Goal: Task Accomplishment & Management: Complete application form

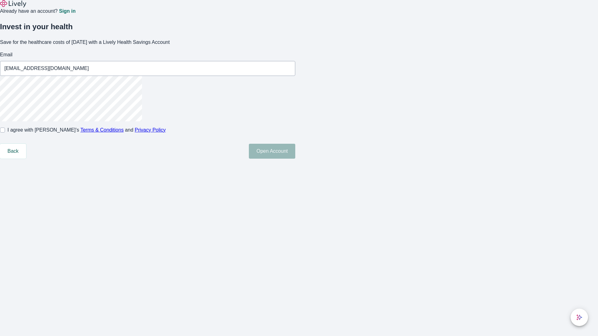
click at [5, 133] on input "I agree with Lively’s Terms & Conditions and Privacy Policy" at bounding box center [2, 130] width 5 height 5
checkbox input "true"
click at [295, 159] on button "Open Account" at bounding box center [272, 151] width 46 height 15
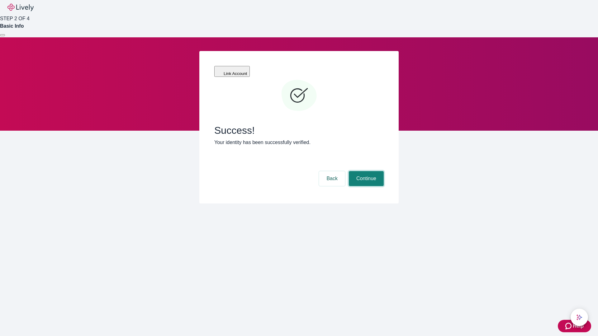
click at [365, 171] on button "Continue" at bounding box center [366, 178] width 35 height 15
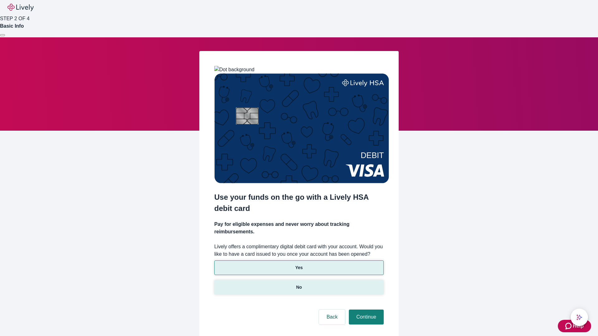
click at [299, 284] on p "No" at bounding box center [299, 287] width 6 height 7
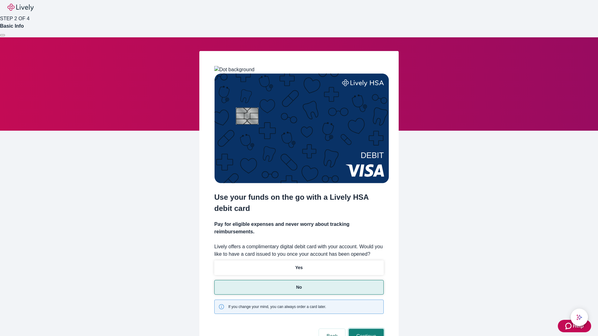
click at [365, 329] on button "Continue" at bounding box center [366, 336] width 35 height 15
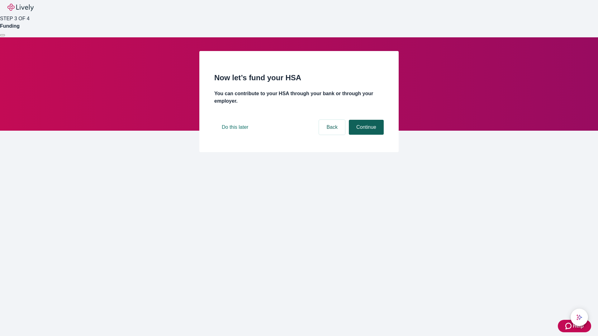
click at [365, 135] on button "Continue" at bounding box center [366, 127] width 35 height 15
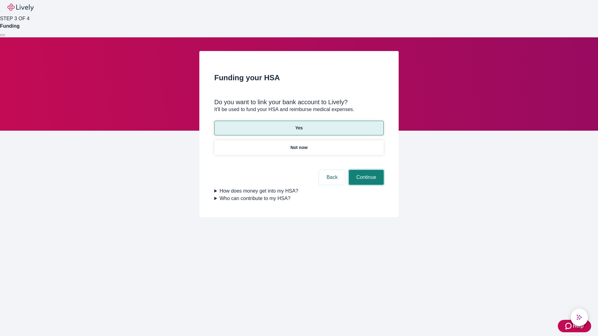
click at [365, 170] on button "Continue" at bounding box center [366, 177] width 35 height 15
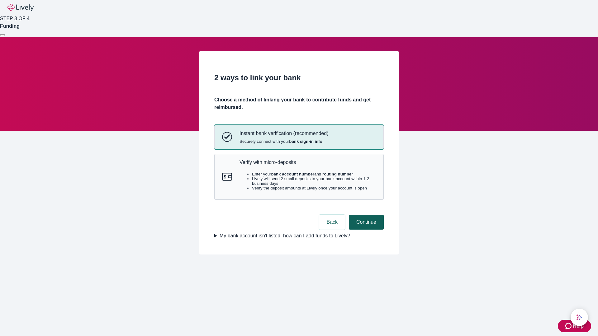
click at [307, 165] on p "Verify with micro-deposits" at bounding box center [307, 162] width 136 height 6
click at [365, 230] on button "Continue" at bounding box center [366, 222] width 35 height 15
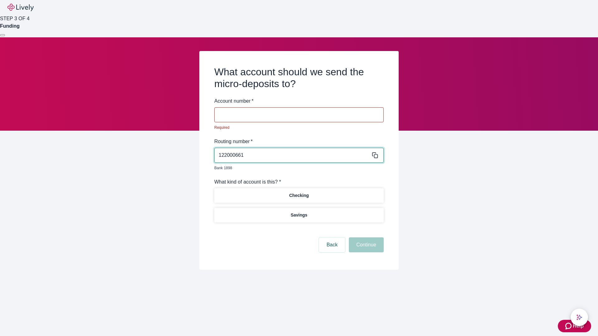
type input "122000661"
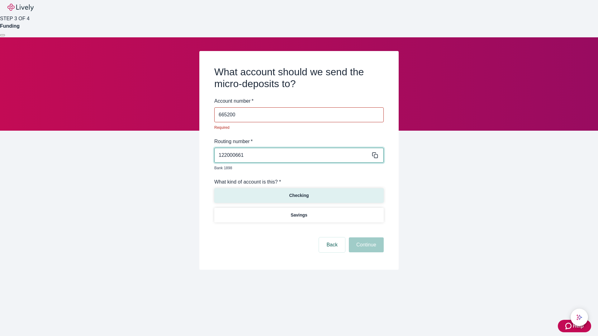
type input "665200"
click at [299, 192] on p "Checking" at bounding box center [299, 195] width 20 height 7
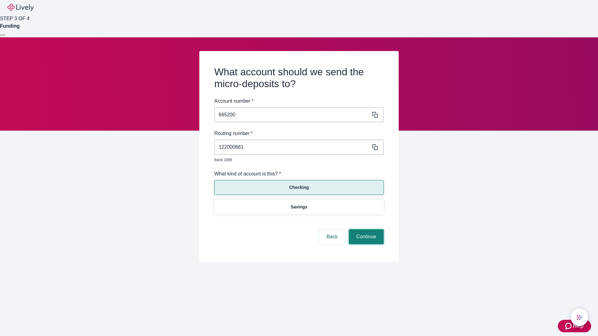
click at [365, 230] on button "Continue" at bounding box center [366, 236] width 35 height 15
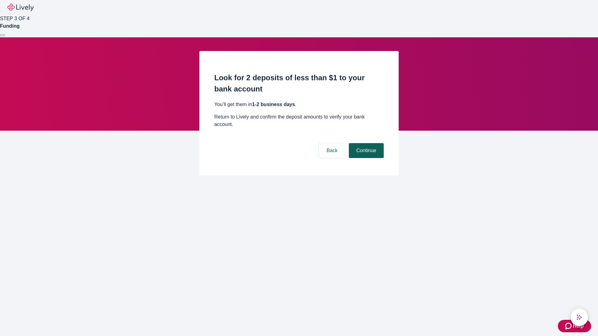
click at [365, 143] on button "Continue" at bounding box center [366, 150] width 35 height 15
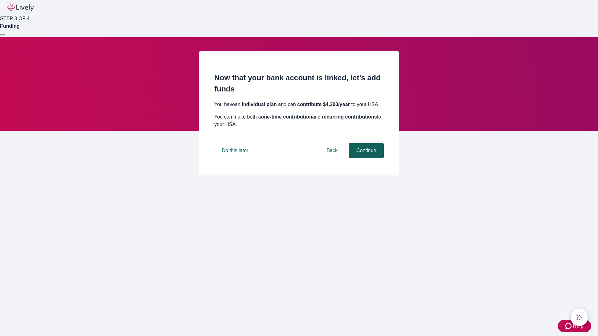
click at [365, 158] on button "Continue" at bounding box center [366, 150] width 35 height 15
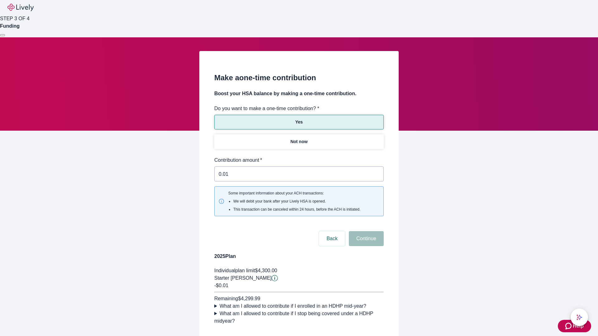
type input "0.01"
click at [365, 231] on button "Continue" at bounding box center [366, 238] width 35 height 15
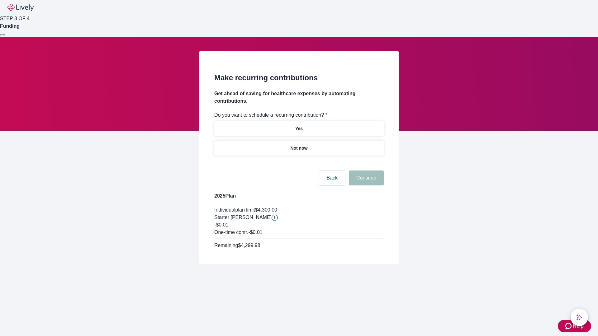
click at [299, 145] on p "Not now" at bounding box center [298, 148] width 17 height 7
click at [365, 171] on button "Continue" at bounding box center [366, 178] width 35 height 15
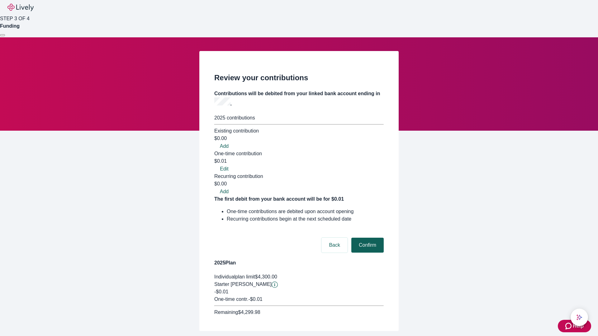
click at [366, 238] on button "Confirm" at bounding box center [367, 245] width 32 height 15
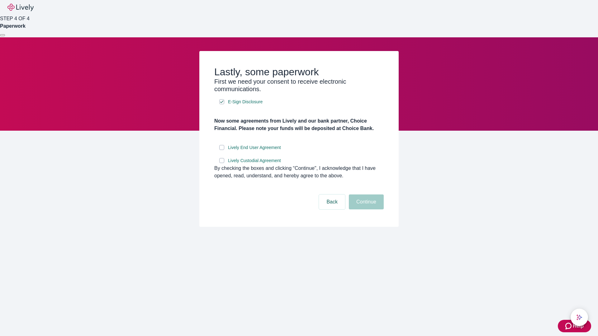
click at [222, 150] on input "Lively End User Agreement" at bounding box center [221, 147] width 5 height 5
checkbox input "true"
click at [222, 163] on input "Lively Custodial Agreement" at bounding box center [221, 160] width 5 height 5
checkbox input "true"
click at [365, 209] on button "Continue" at bounding box center [366, 202] width 35 height 15
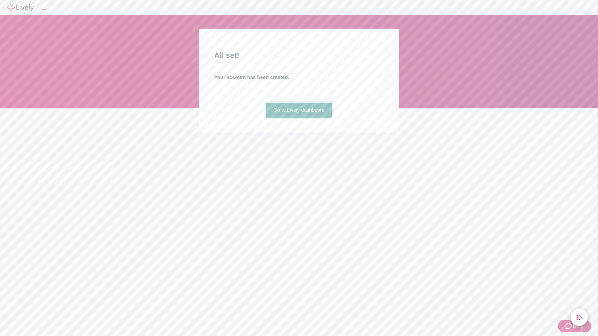
click at [299, 118] on link "Go to Lively dashboard" at bounding box center [299, 110] width 66 height 15
